Goal: Task Accomplishment & Management: Manage account settings

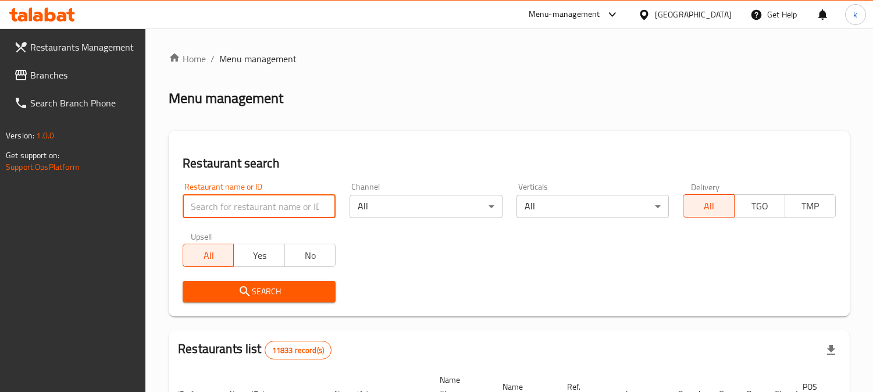
click at [233, 208] on input "search" at bounding box center [259, 206] width 153 height 23
type input "Mood Juice"
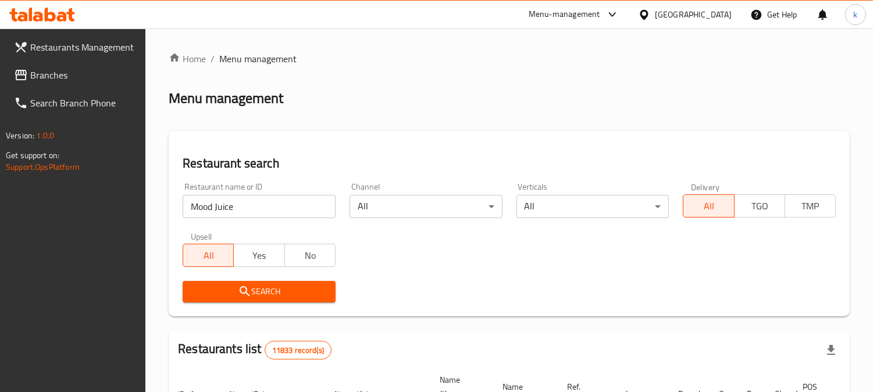
click at [229, 281] on button "Search" at bounding box center [259, 292] width 153 height 22
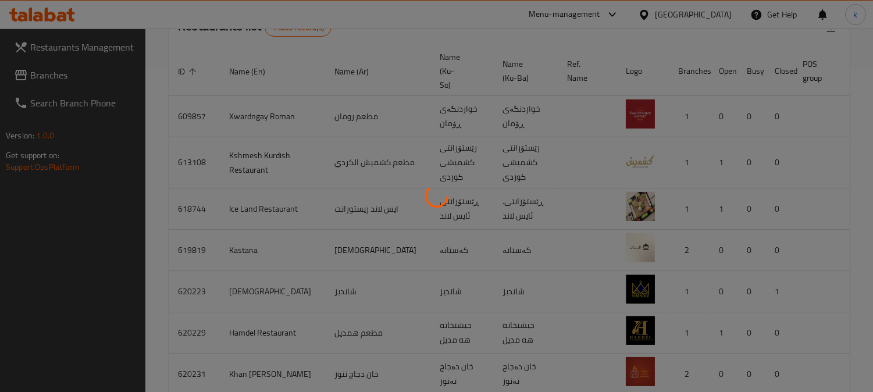
scroll to position [141, 0]
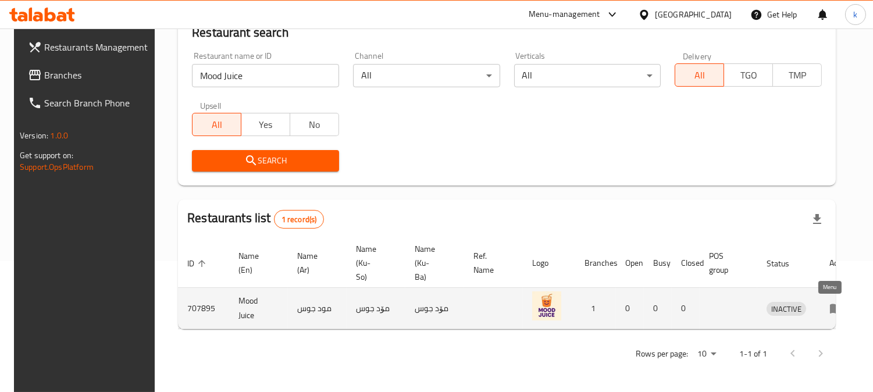
click at [829, 301] on icon "enhanced table" at bounding box center [836, 308] width 14 height 14
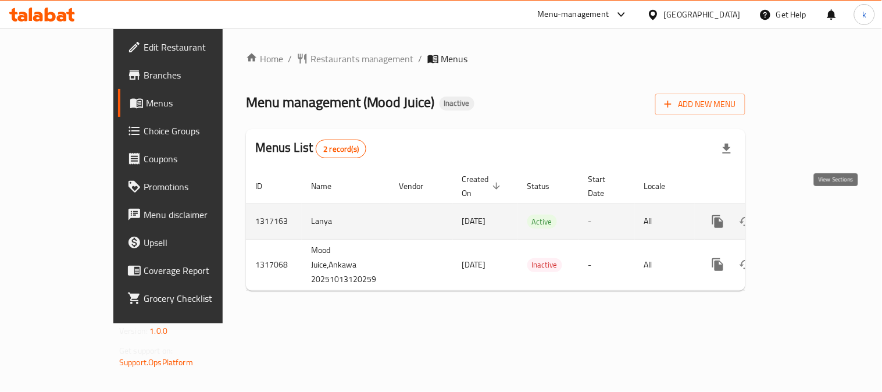
click at [809, 215] on icon "enhanced table" at bounding box center [802, 222] width 14 height 14
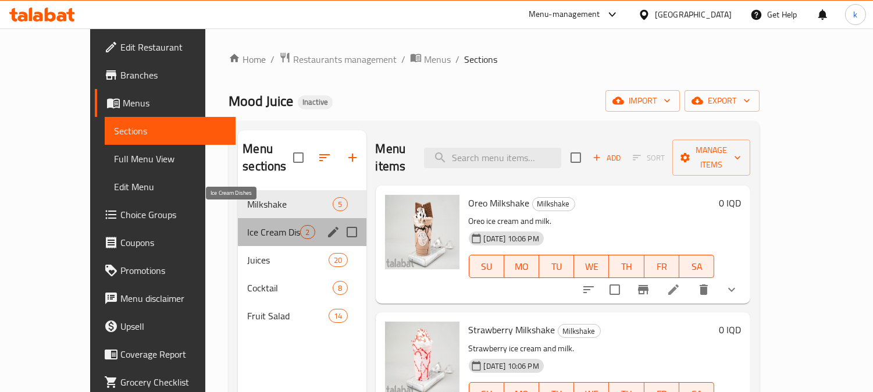
click at [247, 225] on span "Ice Cream Dishes" at bounding box center [273, 232] width 53 height 14
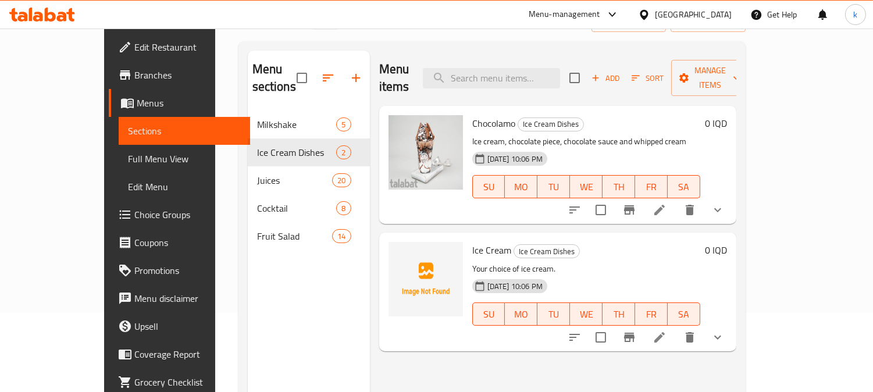
scroll to position [55, 0]
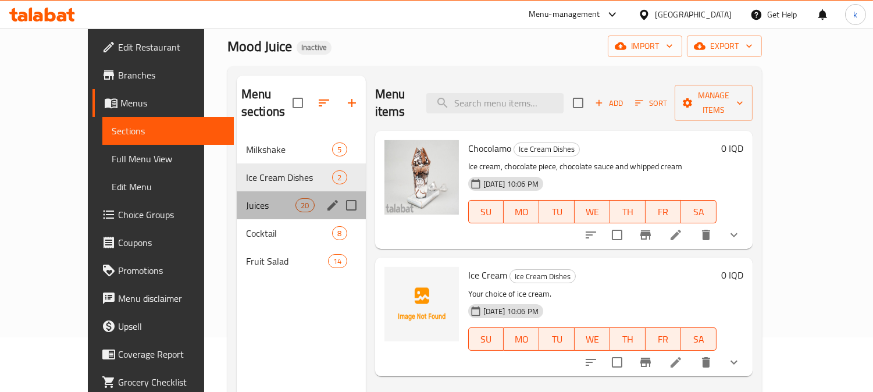
click at [237, 195] on div "Juices 20" at bounding box center [301, 205] width 129 height 28
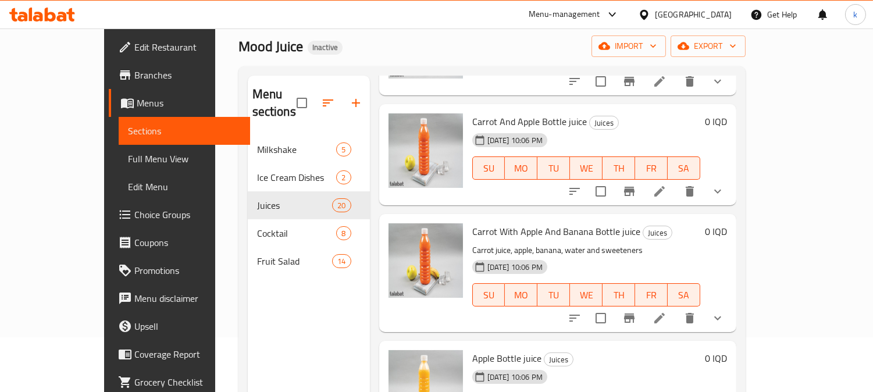
scroll to position [1293, 0]
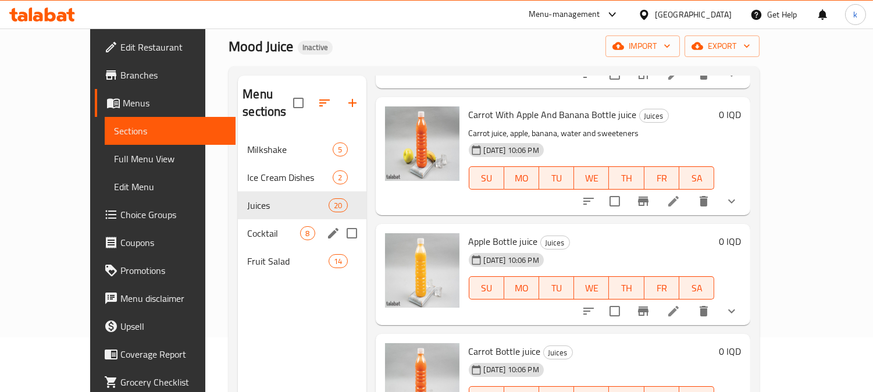
click at [238, 223] on div "Cocktail 8" at bounding box center [302, 233] width 128 height 28
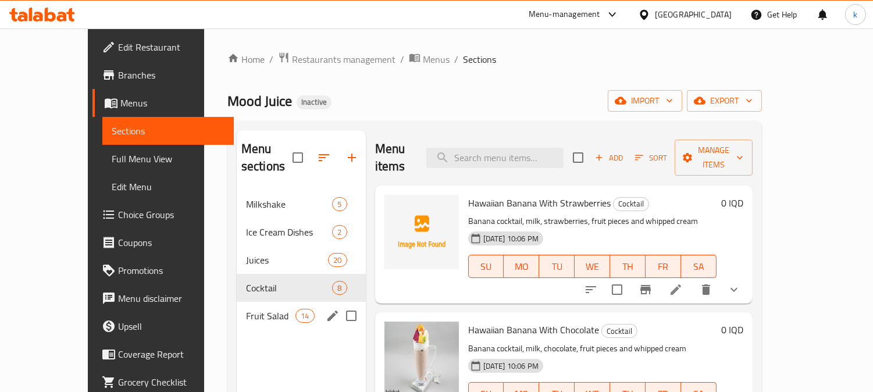
click at [246, 309] on span "Fruit Salad" at bounding box center [270, 316] width 49 height 14
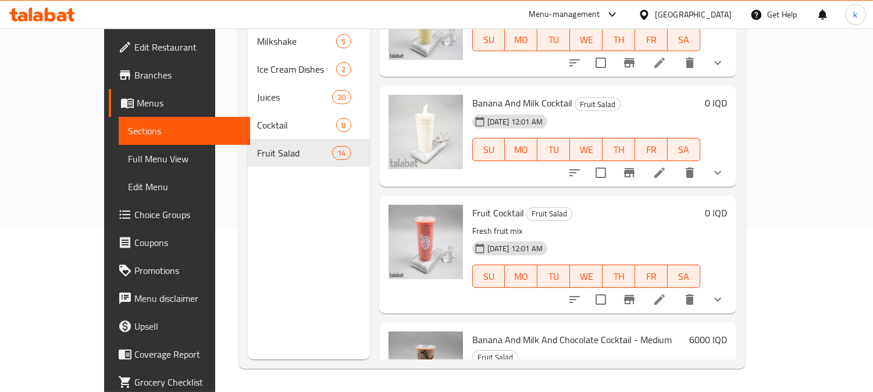
scroll to position [55, 0]
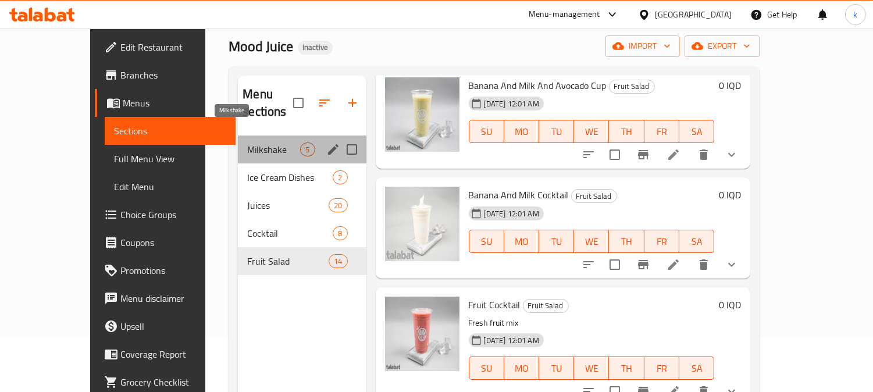
click at [247, 143] on span "Milkshake" at bounding box center [273, 150] width 53 height 14
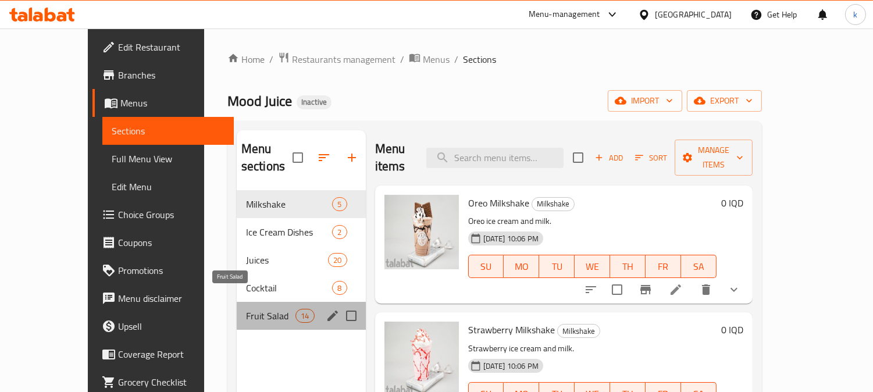
click at [251, 309] on span "Fruit Salad" at bounding box center [270, 316] width 49 height 14
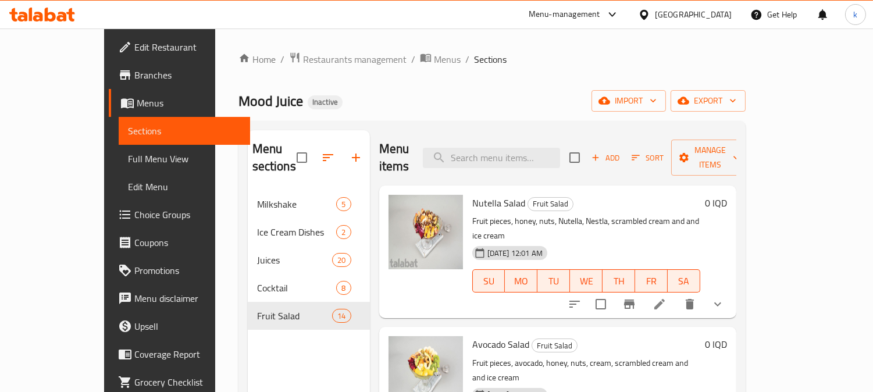
click at [134, 40] on span "Edit Restaurant" at bounding box center [187, 47] width 106 height 14
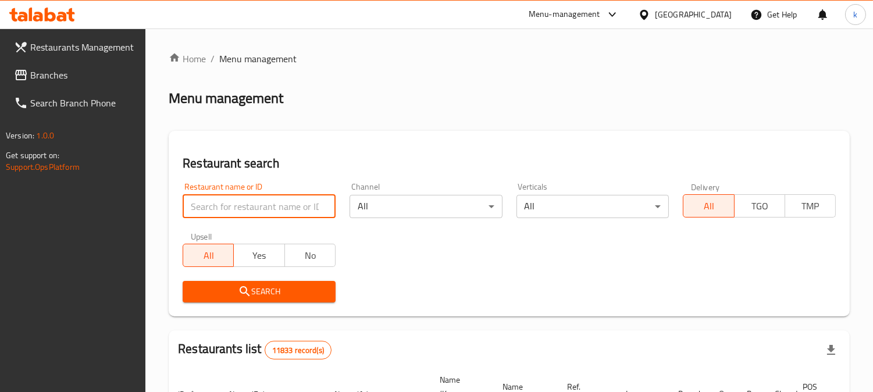
click at [222, 207] on input "search" at bounding box center [259, 206] width 153 height 23
type input "City Bakery"
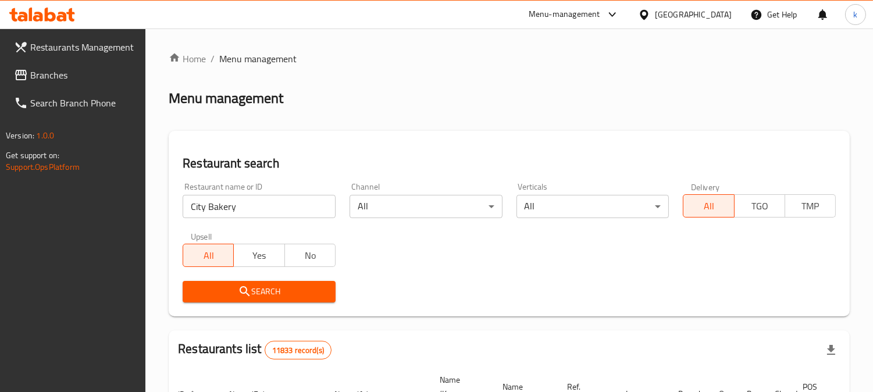
click at [220, 287] on span "Search" at bounding box center [259, 291] width 134 height 15
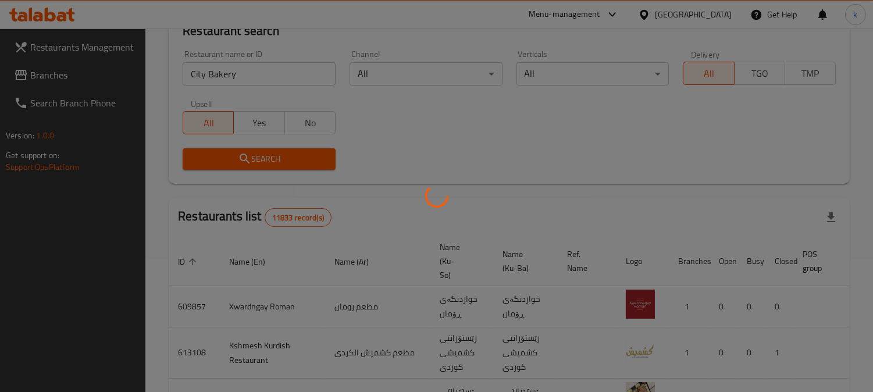
scroll to position [141, 0]
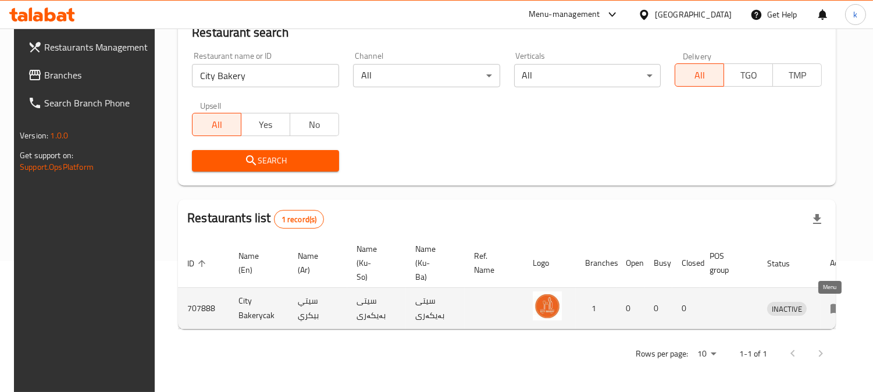
click at [838, 307] on icon "enhanced table" at bounding box center [840, 309] width 4 height 5
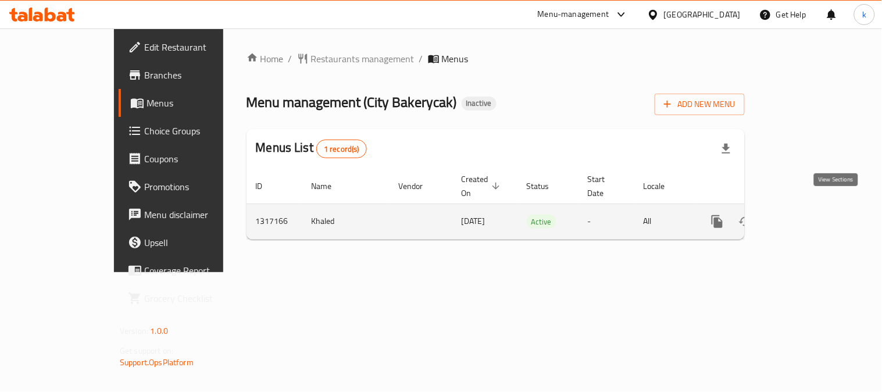
click at [809, 215] on icon "enhanced table" at bounding box center [802, 222] width 14 height 14
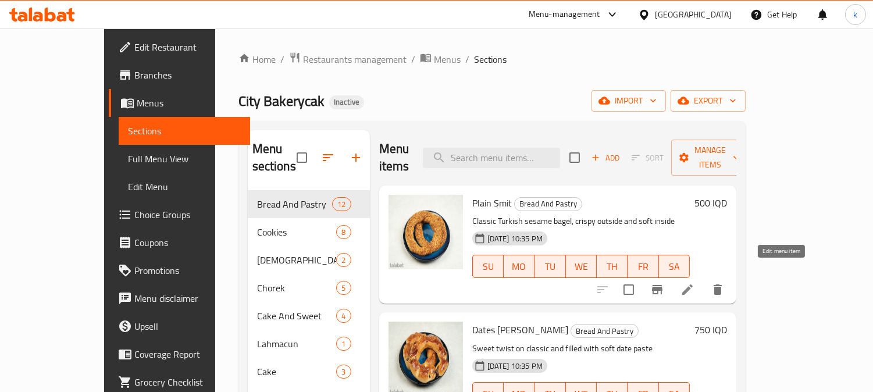
click at [695, 283] on icon at bounding box center [688, 290] width 14 height 14
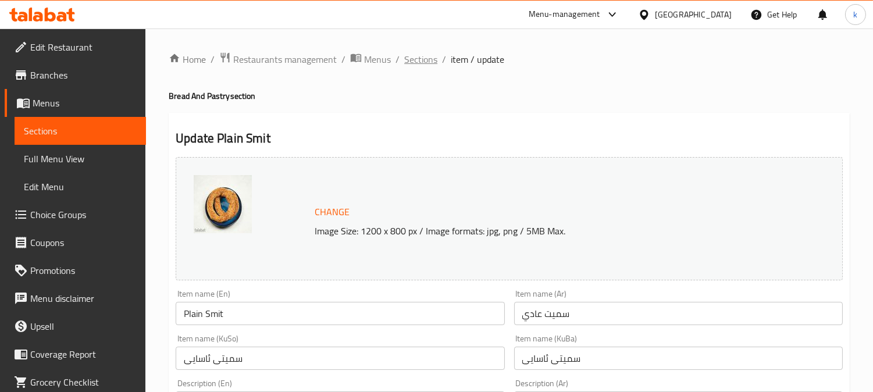
click at [416, 59] on span "Sections" at bounding box center [420, 59] width 33 height 14
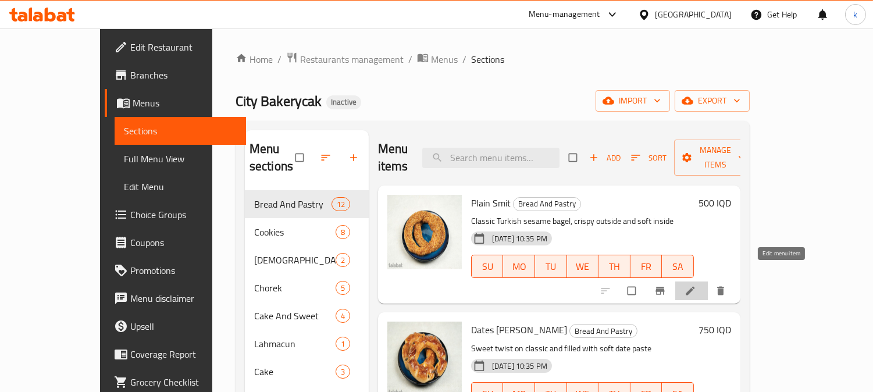
click at [695, 287] on icon at bounding box center [690, 291] width 9 height 9
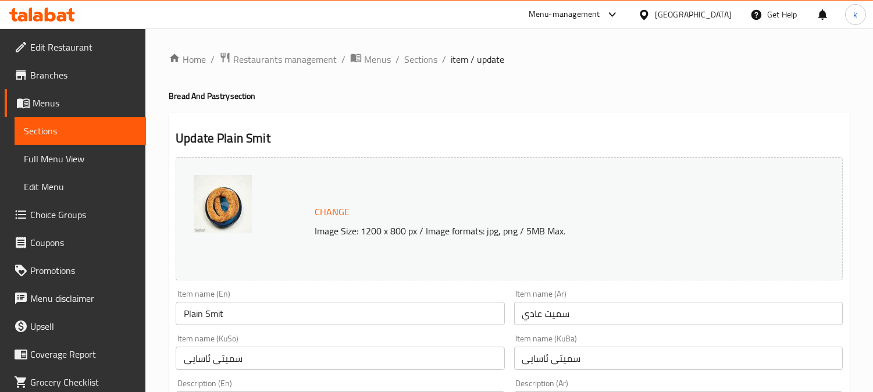
click at [193, 312] on input "Plain Smit" at bounding box center [340, 313] width 329 height 23
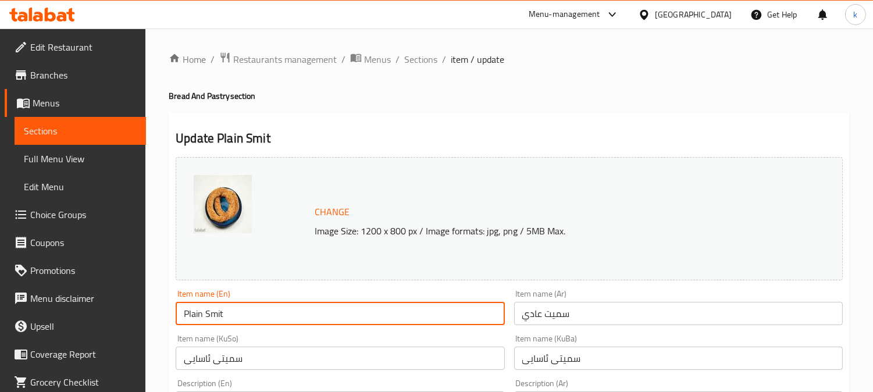
click at [193, 312] on input "Plain Smit" at bounding box center [340, 313] width 329 height 23
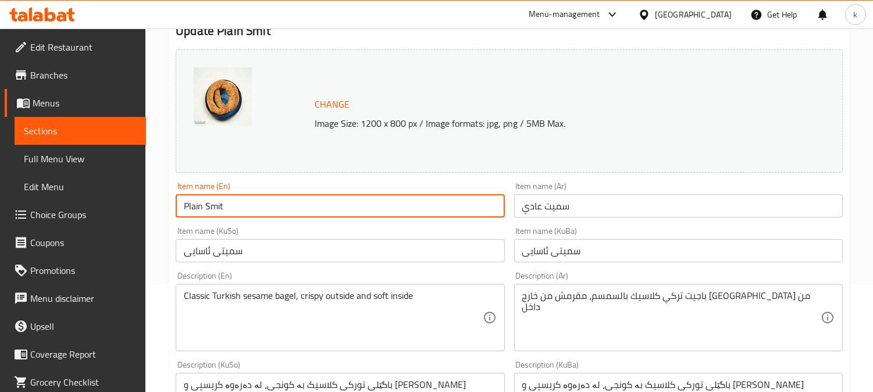
click at [609, 202] on input "سميت عادي" at bounding box center [678, 205] width 329 height 23
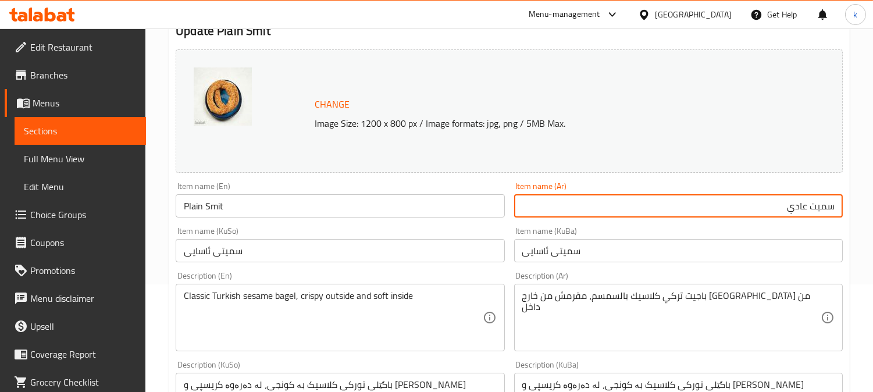
click at [629, 257] on input "سمیتی ئاسایی" at bounding box center [678, 250] width 329 height 23
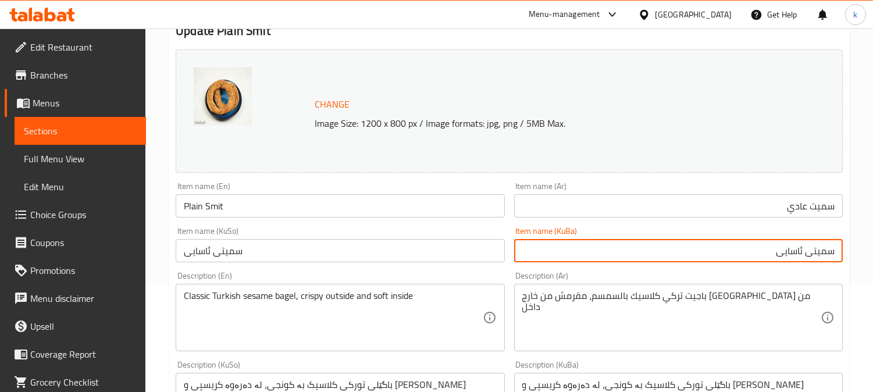
click at [629, 257] on input "سمیتی ئاسایی" at bounding box center [678, 250] width 329 height 23
paste input "ادە"
type input "سمیتی سادە"
click at [198, 252] on input "سمیتی ئاسایی" at bounding box center [340, 250] width 329 height 23
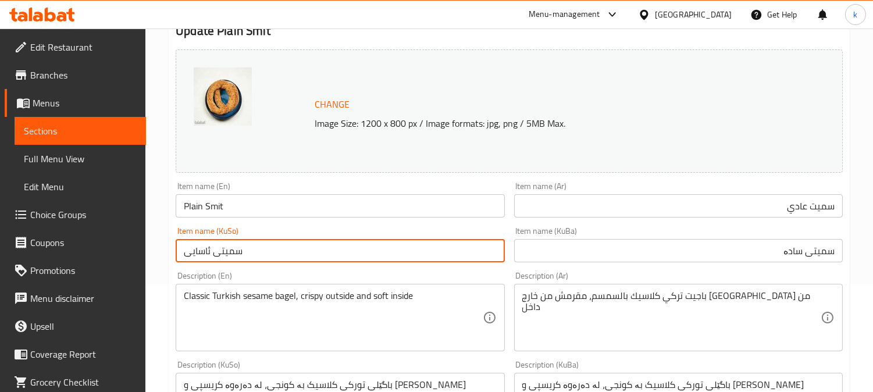
click at [198, 252] on input "سمیتی ئاسایی" at bounding box center [340, 250] width 329 height 23
paste input "ادە"
type input "سمیتی سادە"
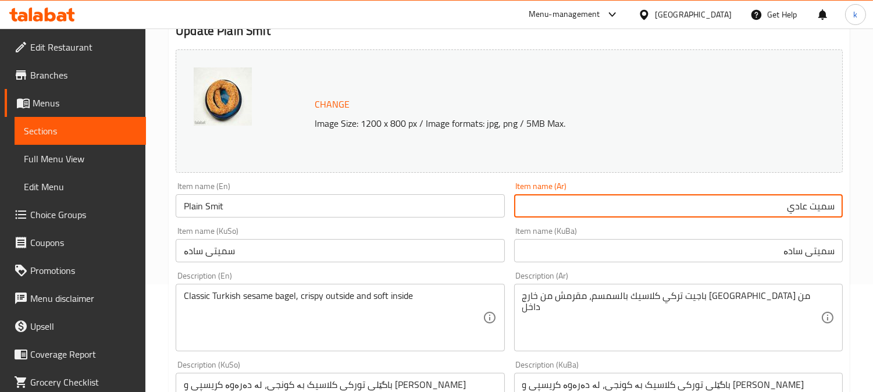
click at [770, 202] on input "سميت عادي" at bounding box center [678, 205] width 329 height 23
paste input "ادة"
type input "سميت سادة"
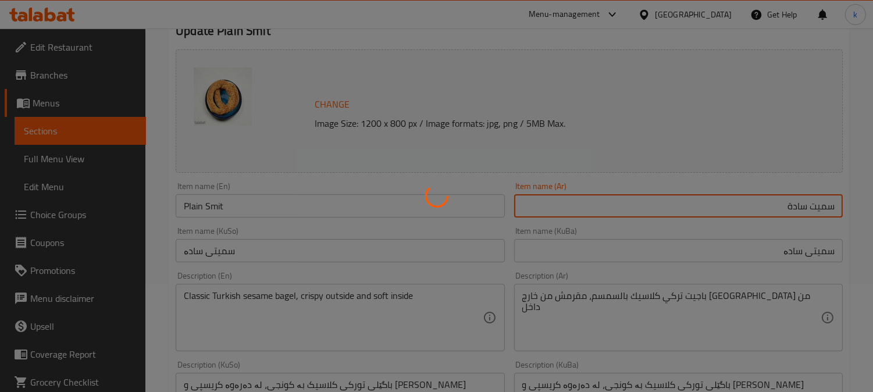
scroll to position [0, 0]
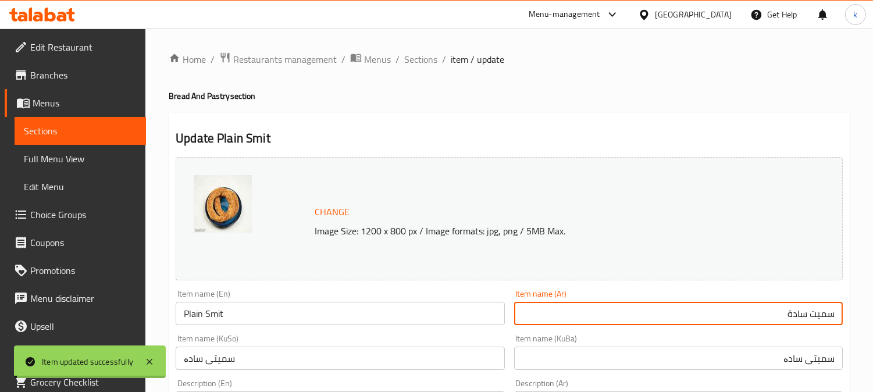
click at [423, 59] on span "Sections" at bounding box center [420, 59] width 33 height 14
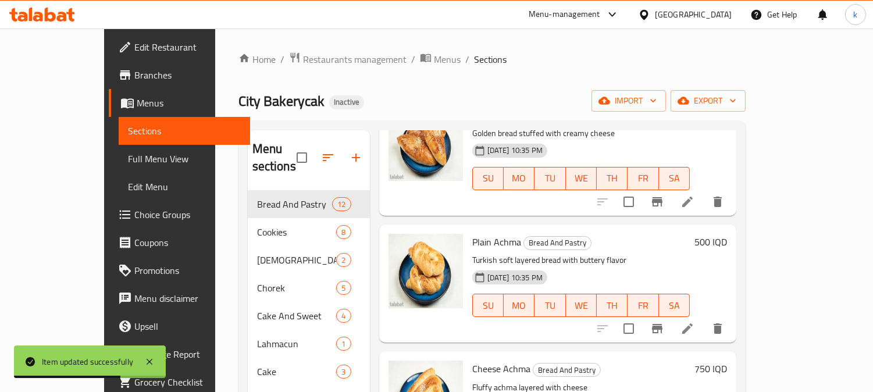
scroll to position [754, 0]
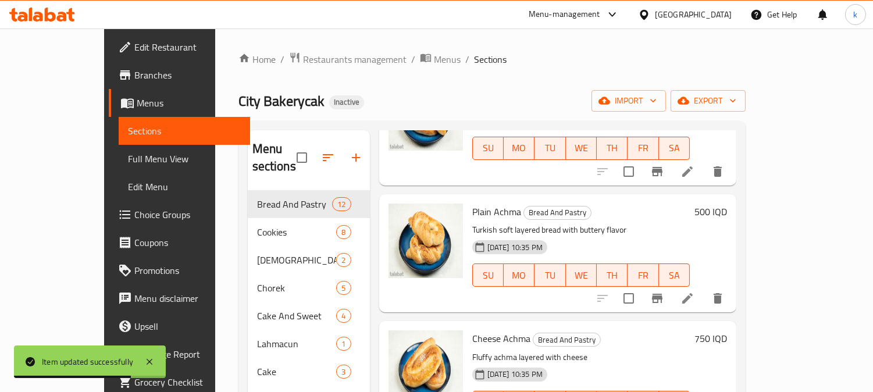
click at [704, 288] on li at bounding box center [687, 298] width 33 height 21
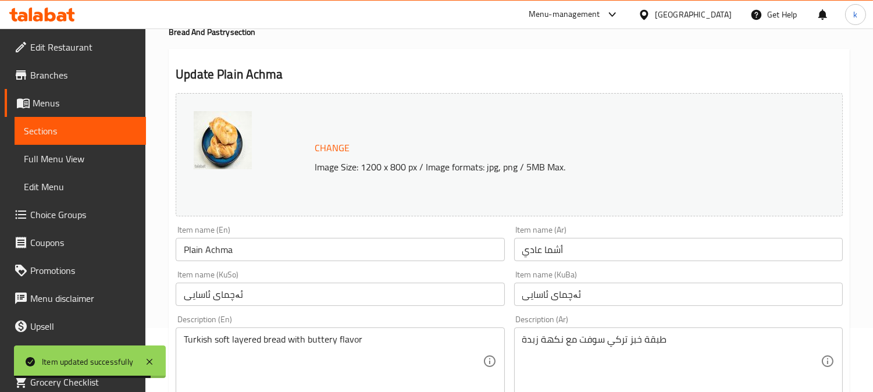
scroll to position [108, 0]
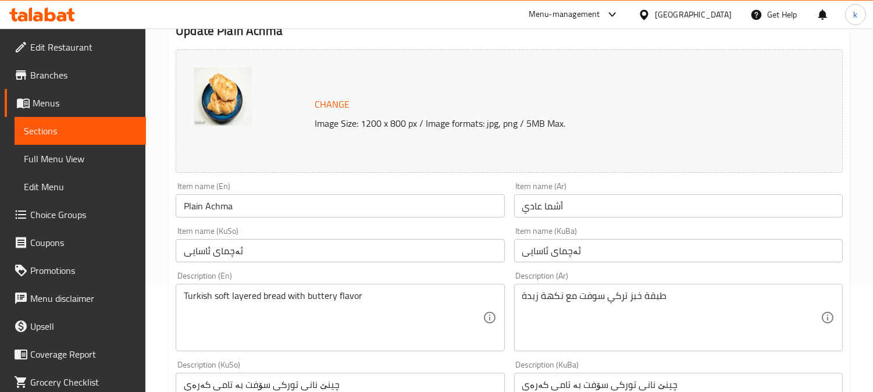
click at [538, 207] on input "أشما عادي" at bounding box center [678, 205] width 329 height 23
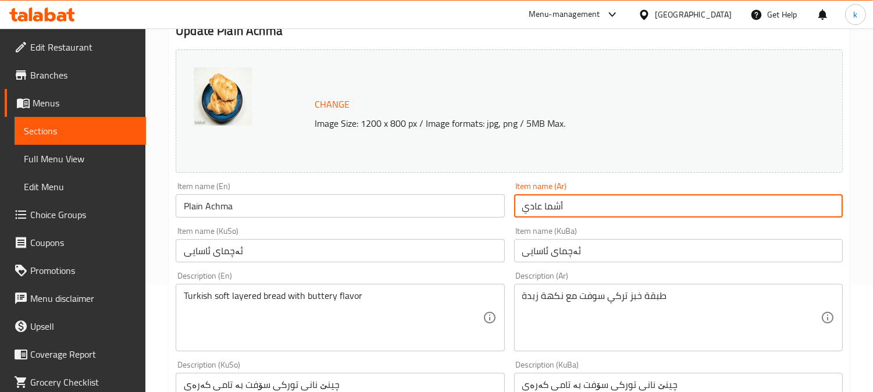
click at [538, 207] on input "أشما عادي" at bounding box center [678, 205] width 329 height 23
paste input "ادة"
type input "أشما سادة"
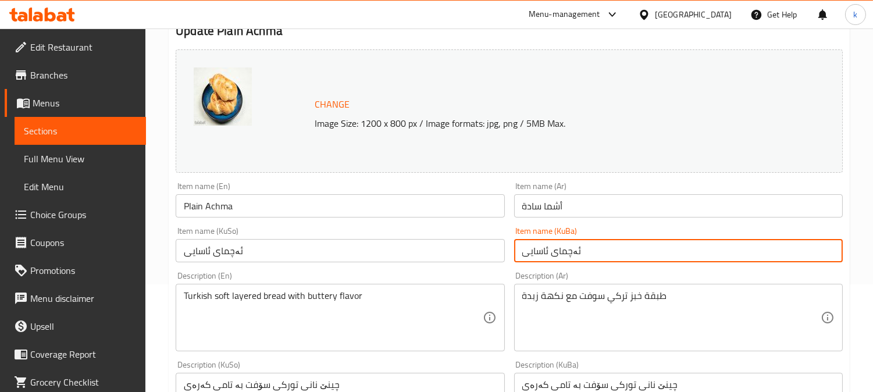
click at [538, 248] on input "ئەچمای ئاسایی" at bounding box center [678, 250] width 329 height 23
paste input "ادة"
click at [535, 251] on input "ئەچمای سادة" at bounding box center [678, 250] width 329 height 23
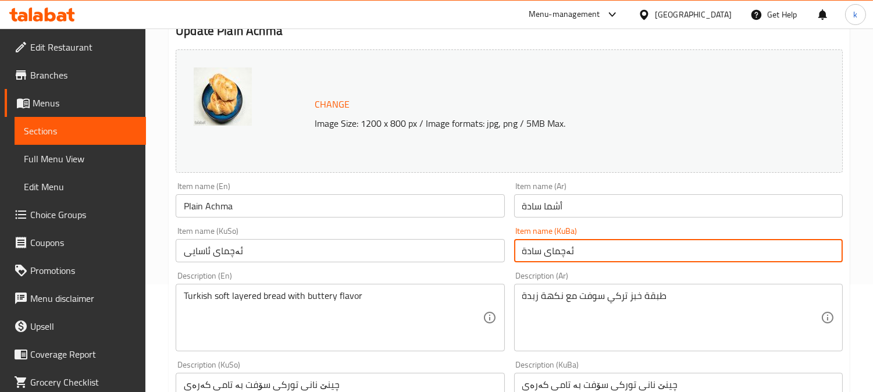
paste input "ە"
type input "ئەچمای سادە"
click at [193, 247] on input "ئەچمای ئاسایی" at bounding box center [340, 250] width 329 height 23
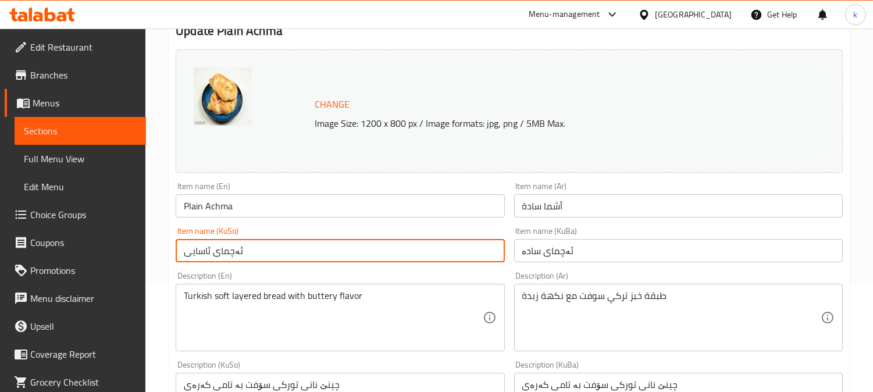
click at [193, 247] on input "ئەچمای ئاسایی" at bounding box center [340, 250] width 329 height 23
paste input "ادە"
type input "ئەچمای سادە"
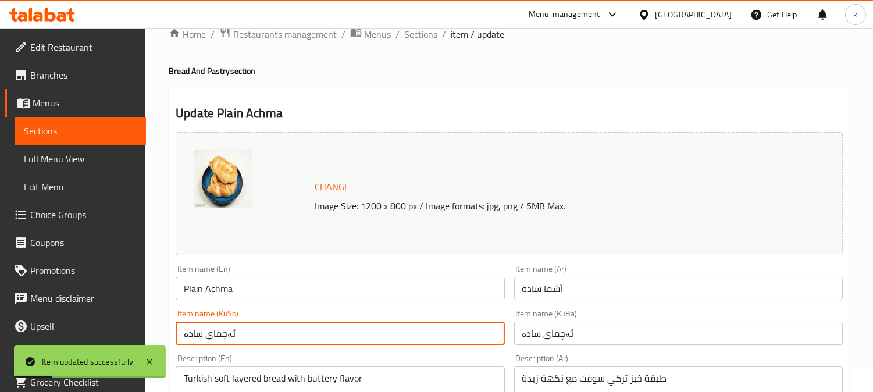
scroll to position [0, 0]
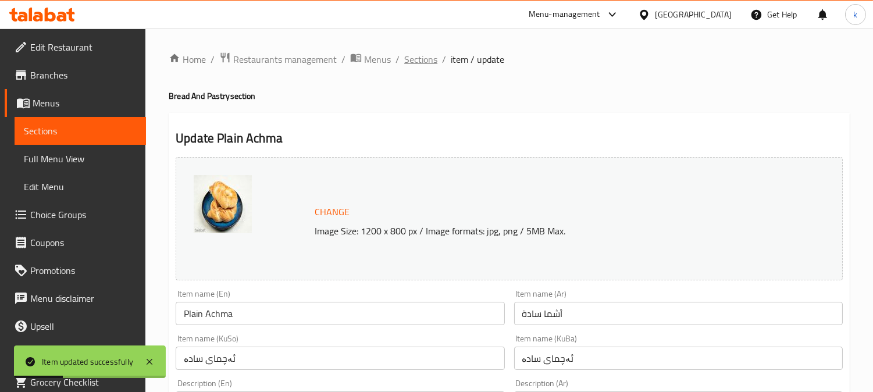
click at [428, 60] on span "Sections" at bounding box center [420, 59] width 33 height 14
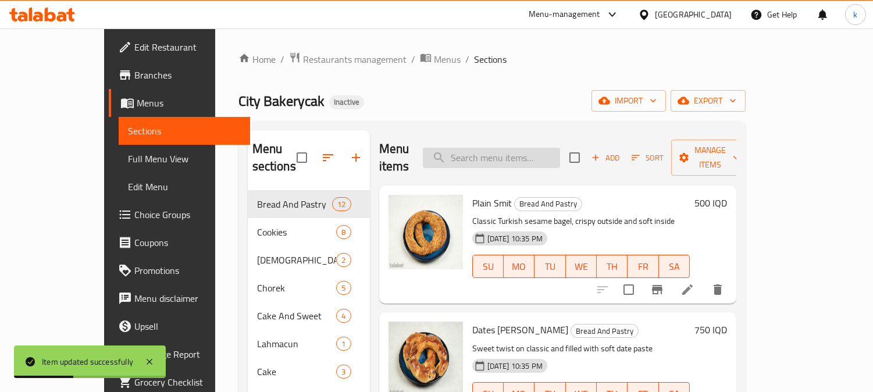
click at [524, 155] on input "search" at bounding box center [491, 158] width 137 height 20
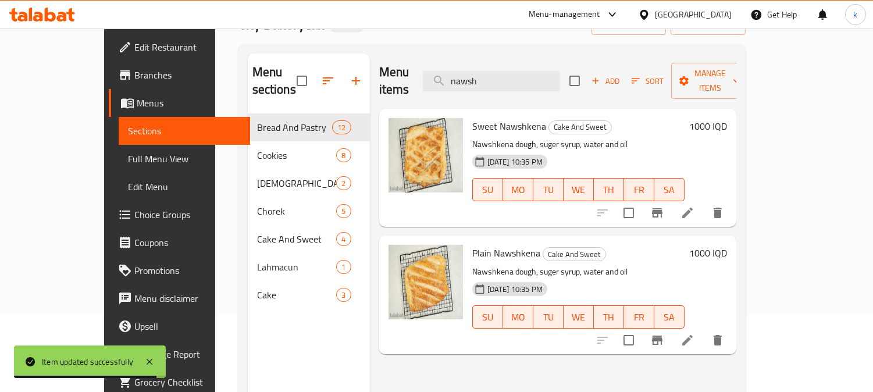
scroll to position [108, 0]
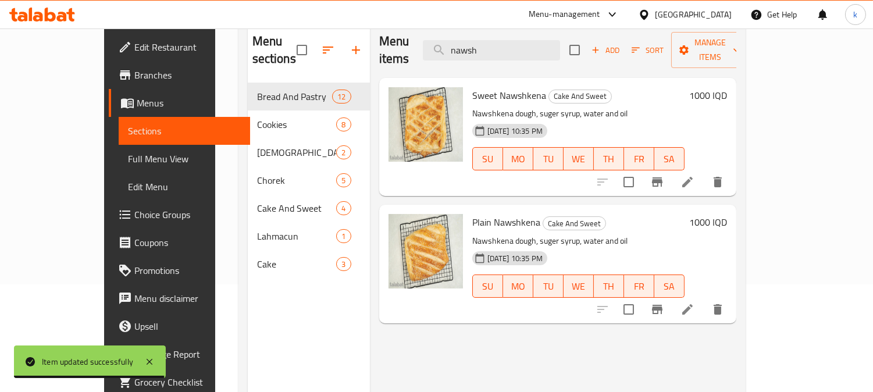
type input "nawsh"
click at [695, 302] on icon at bounding box center [688, 309] width 14 height 14
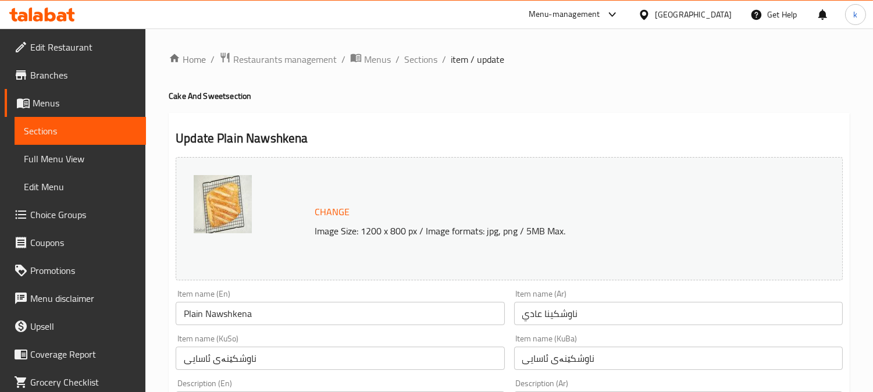
scroll to position [108, 0]
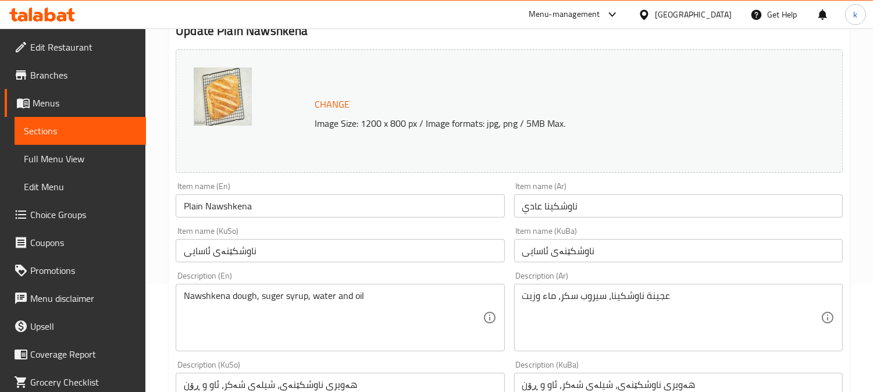
click at [526, 206] on input "ناوشكينا عادي" at bounding box center [678, 205] width 329 height 23
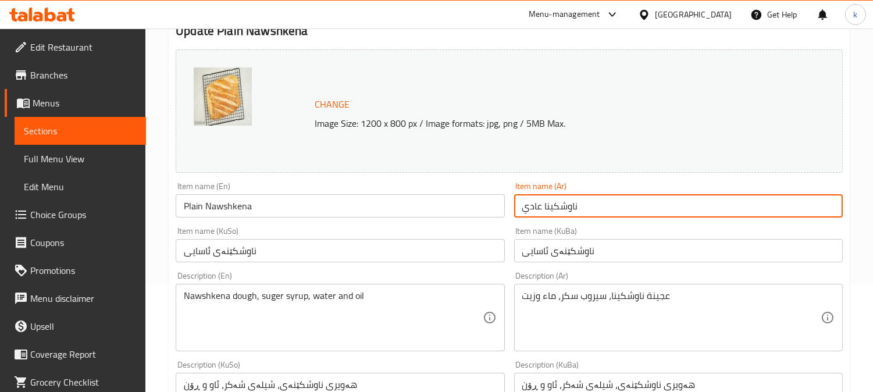
click at [526, 206] on input "ناوشكينا عادي" at bounding box center [678, 205] width 329 height 23
click at [535, 249] on input "ناوشکێنەی ئاسایی" at bounding box center [678, 250] width 329 height 23
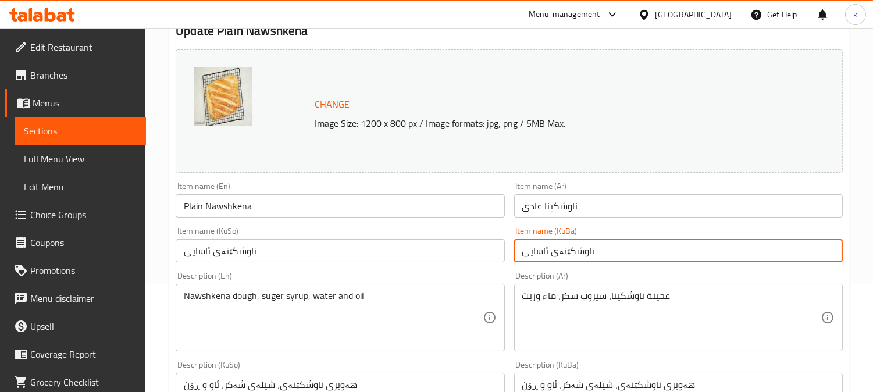
click at [535, 249] on input "ناوشکێنەی ئاسایی" at bounding box center [678, 250] width 329 height 23
paste input "ادە"
type input "ناوشکێنەی سادە"
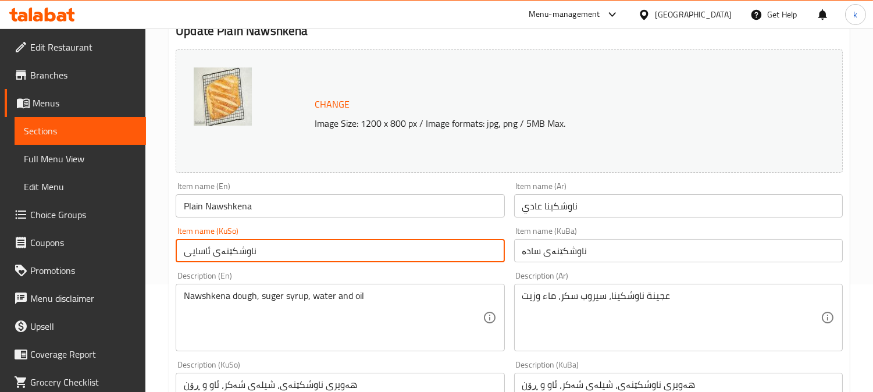
click at [188, 254] on input "ناوشکێنەی ئاسایی" at bounding box center [340, 250] width 329 height 23
paste input "ادە"
type input "ناوشکێنەی سادە"
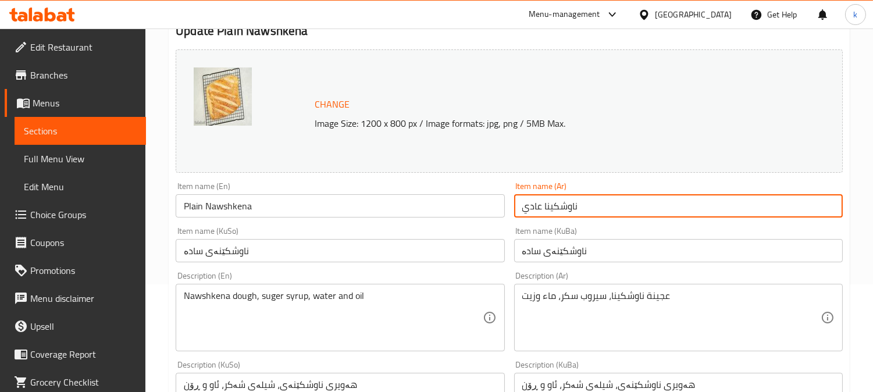
click at [526, 207] on input "ناوشكينا عادي" at bounding box center [678, 205] width 329 height 23
paste input "ادة"
type input "ناوشكينا سادة"
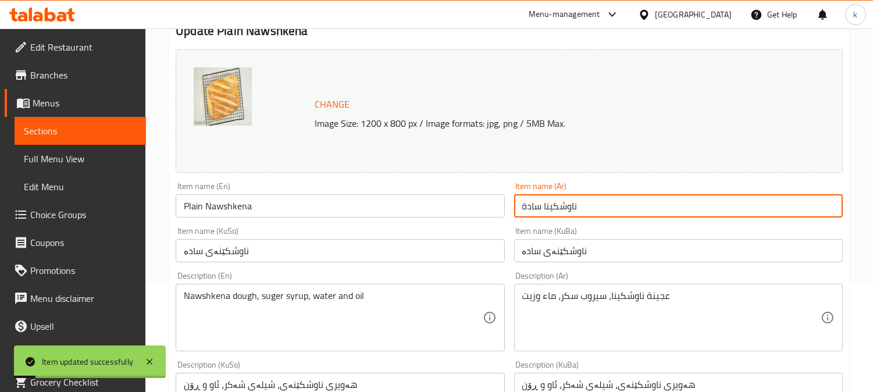
click at [64, 157] on span "Full Menu View" at bounding box center [80, 159] width 113 height 14
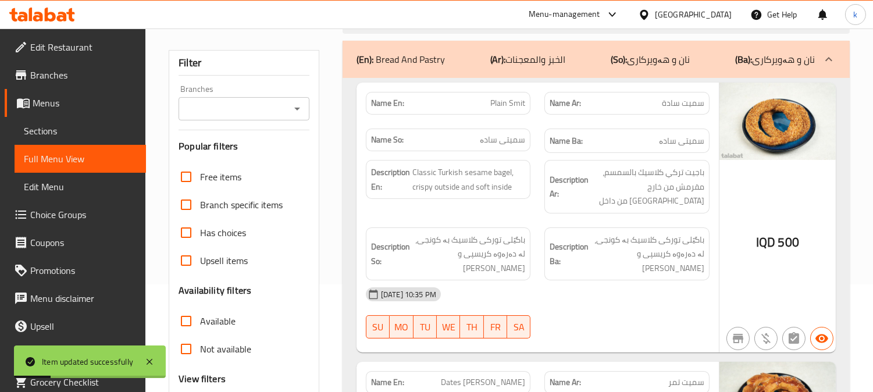
click at [214, 107] on input "Branches" at bounding box center [234, 109] width 105 height 16
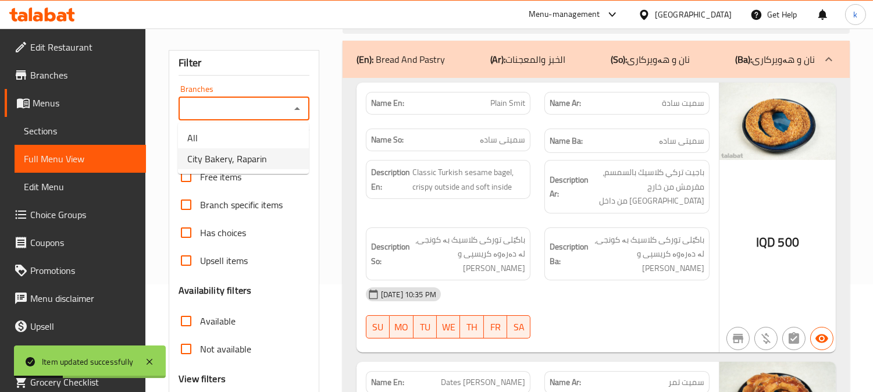
click at [223, 166] on span "City Bakery, Raparin" at bounding box center [227, 159] width 80 height 14
type input "City Bakery, Raparin"
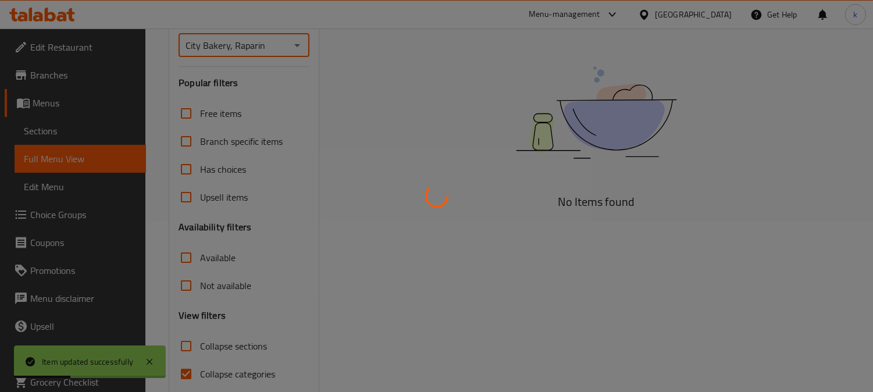
scroll to position [219, 0]
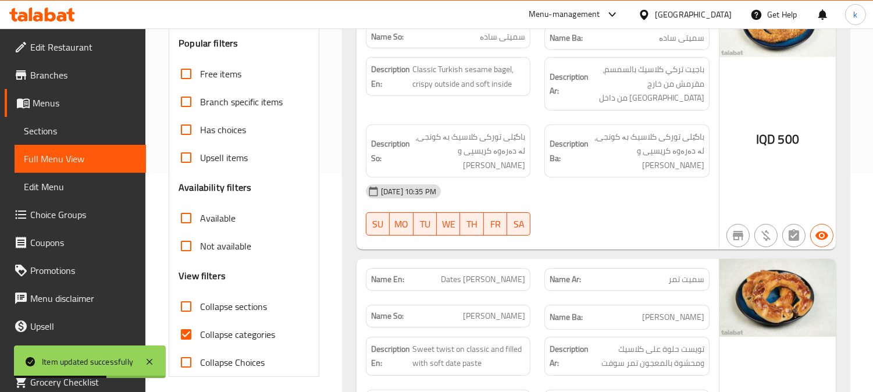
click at [186, 334] on input "Collapse categories" at bounding box center [186, 335] width 28 height 28
checkbox input "false"
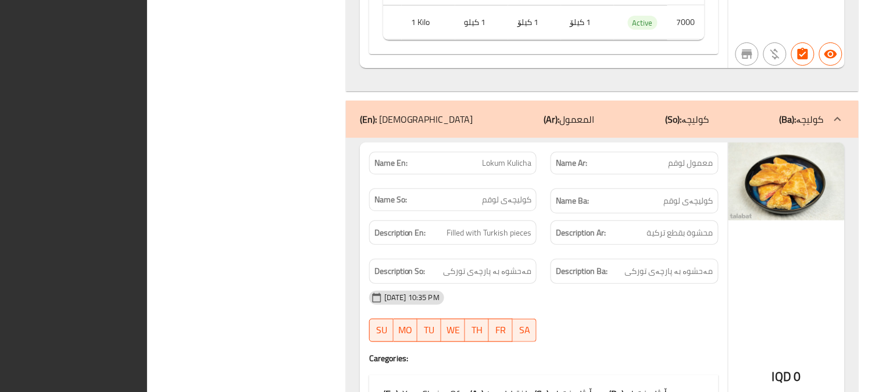
scroll to position [0, 0]
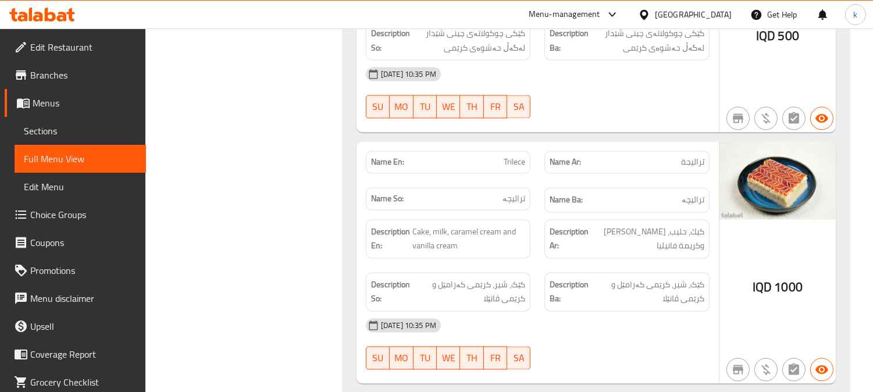
click at [76, 14] on div at bounding box center [42, 14] width 84 height 23
click at [49, 17] on icon at bounding box center [42, 15] width 66 height 14
